Goal: Task Accomplishment & Management: Manage account settings

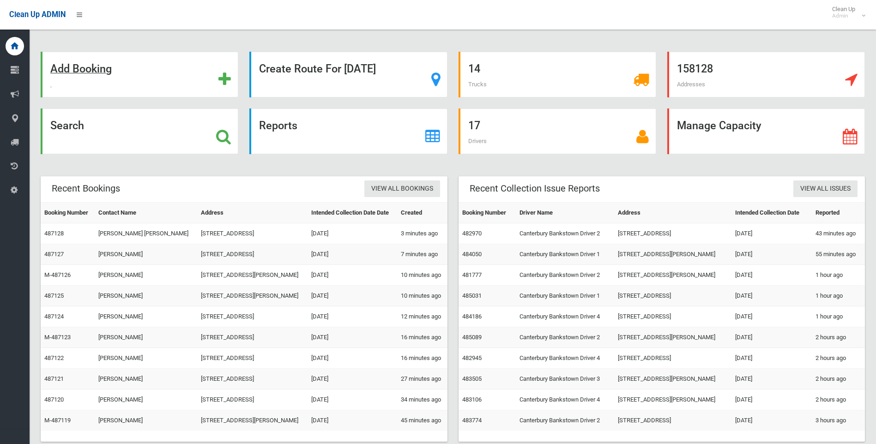
click at [77, 70] on strong "Add Booking" at bounding box center [80, 68] width 61 height 13
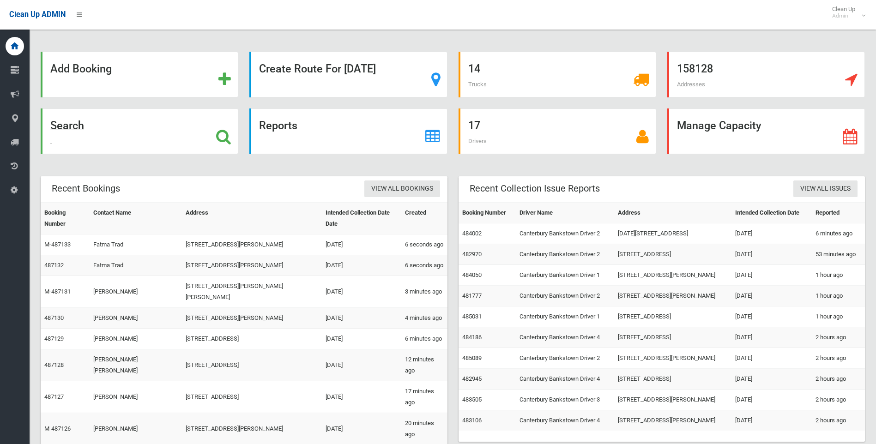
click at [65, 130] on strong "Search" at bounding box center [67, 125] width 34 height 13
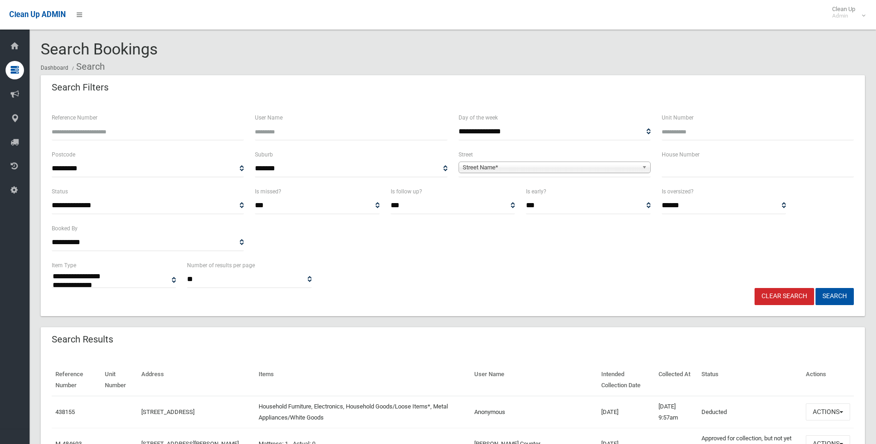
select select
click at [702, 167] on input "text" at bounding box center [758, 168] width 192 height 17
click at [706, 168] on input "text" at bounding box center [758, 168] width 192 height 17
type input "**"
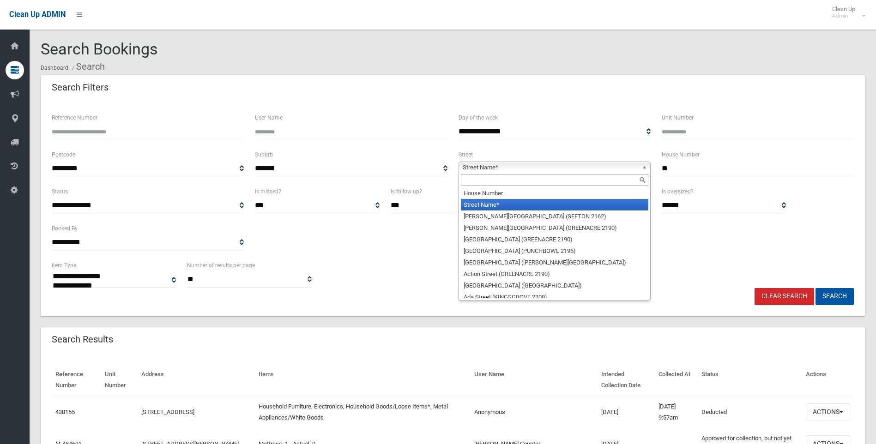
click at [509, 163] on span "Street Name*" at bounding box center [550, 167] width 175 height 11
click at [488, 181] on input "text" at bounding box center [554, 180] width 187 height 11
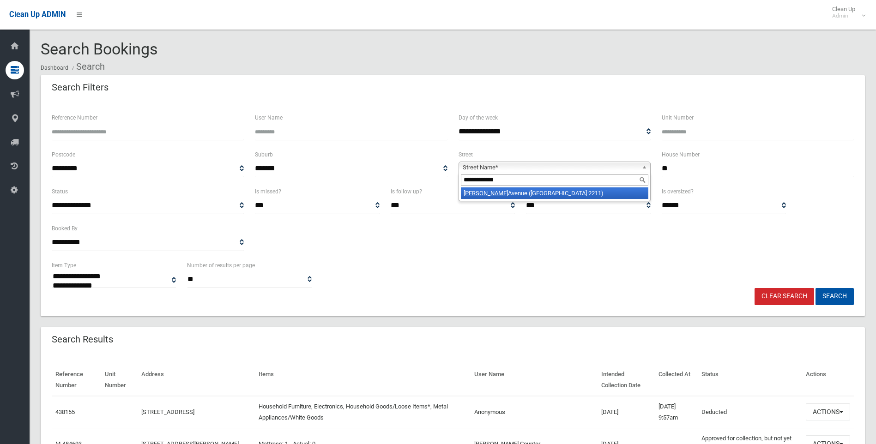
type input "**********"
click at [521, 194] on li "Henry Kendall Avenue (PADSTOW HEIGHTS 2211)" at bounding box center [554, 193] width 187 height 12
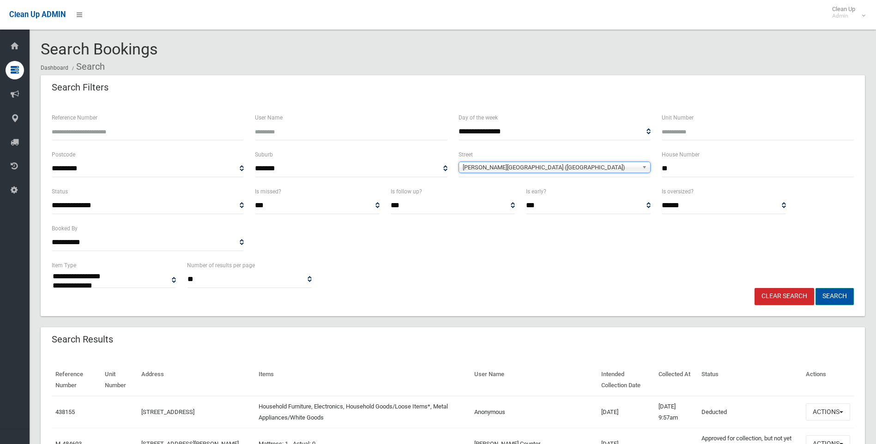
click at [846, 296] on button "Search" at bounding box center [834, 296] width 38 height 17
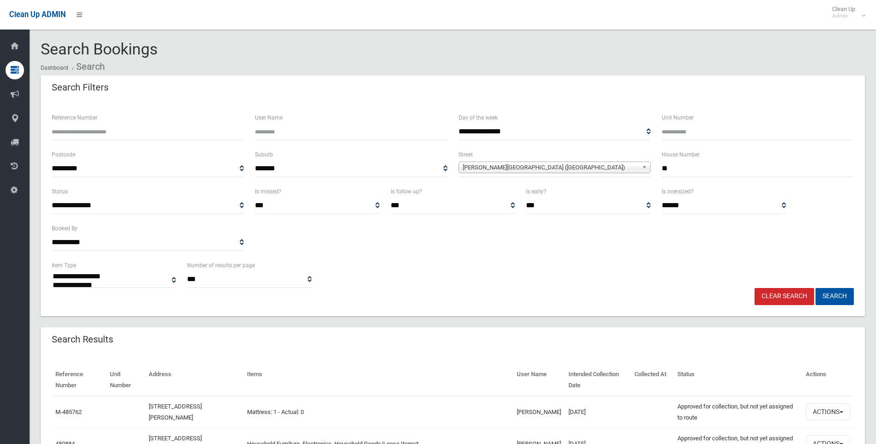
select select
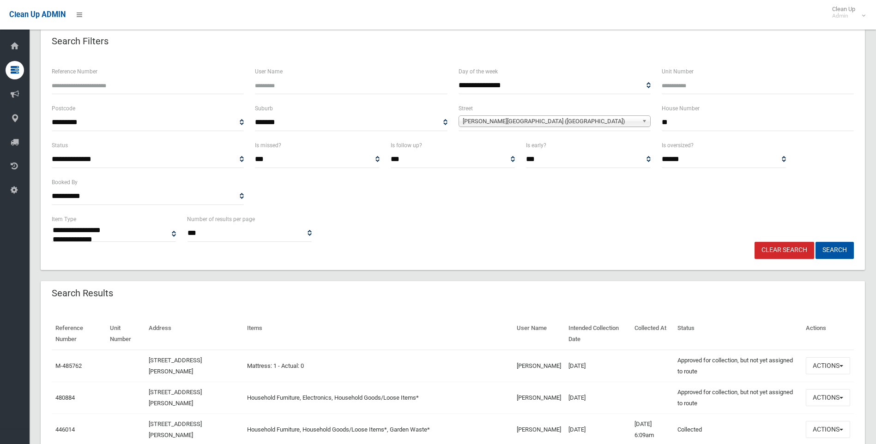
scroll to position [92, 0]
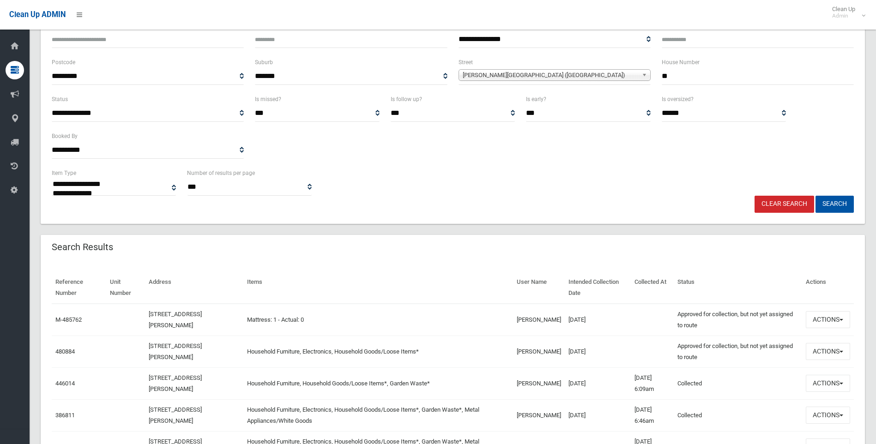
drag, startPoint x: 645, startPoint y: 354, endPoint x: 658, endPoint y: 350, distance: 14.6
click at [645, 354] on td at bounding box center [652, 352] width 43 height 32
click at [830, 353] on button "Actions" at bounding box center [828, 351] width 44 height 17
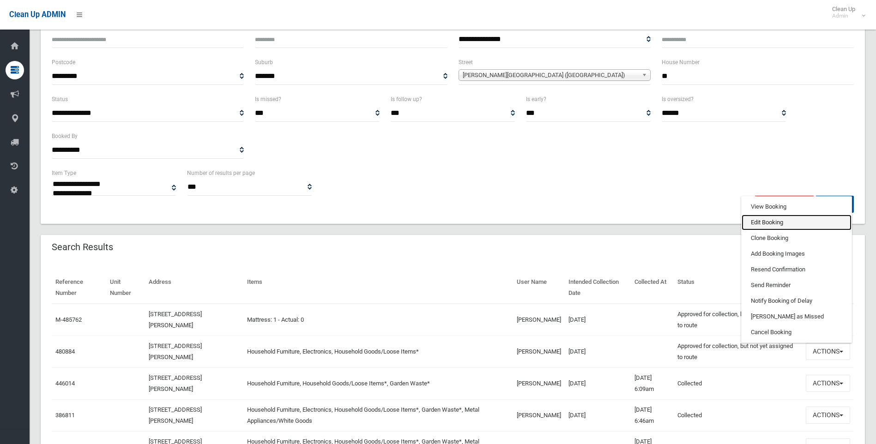
click at [777, 224] on link "Edit Booking" at bounding box center [797, 223] width 110 height 16
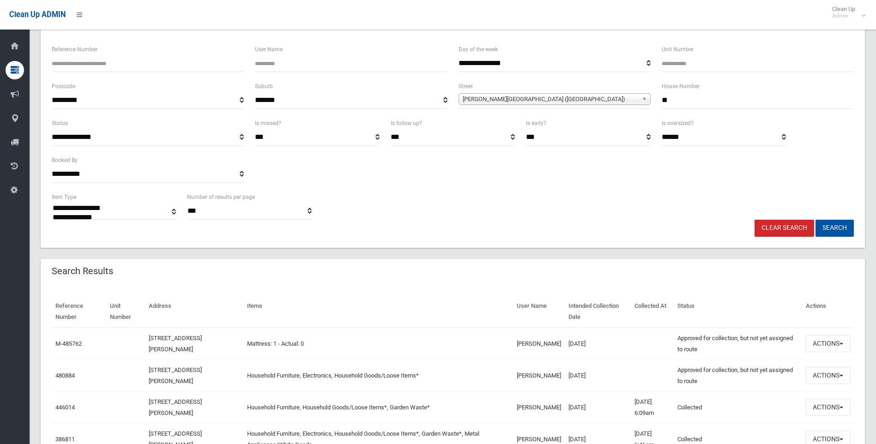
scroll to position [251, 0]
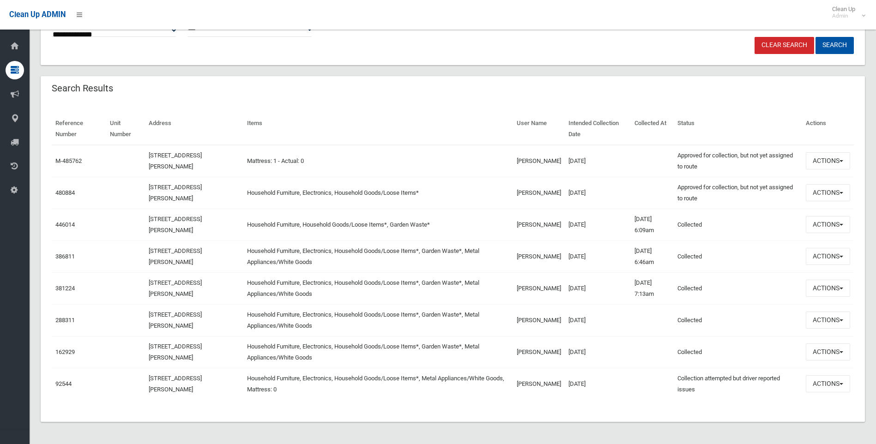
click at [588, 223] on td "[DATE]" at bounding box center [598, 225] width 66 height 32
click at [166, 226] on td "[STREET_ADDRESS][PERSON_NAME]" at bounding box center [194, 225] width 98 height 32
click at [346, 225] on td "Household Furniture, Household Goods/Loose Items*, Garden Waste*" at bounding box center [378, 225] width 270 height 32
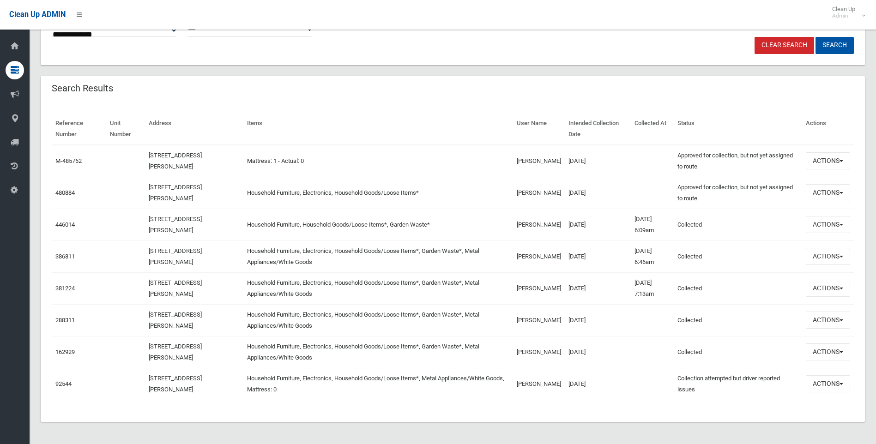
click at [346, 225] on td "Household Furniture, Household Goods/Loose Items*, Garden Waste*" at bounding box center [378, 225] width 270 height 32
drag, startPoint x: 580, startPoint y: 223, endPoint x: 565, endPoint y: 225, distance: 15.8
click at [565, 225] on td "[DATE]" at bounding box center [598, 225] width 66 height 32
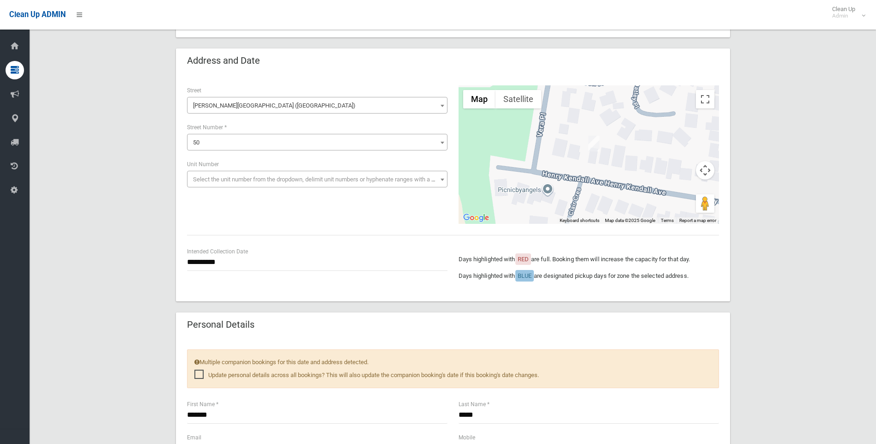
scroll to position [92, 0]
